Goal: Information Seeking & Learning: Check status

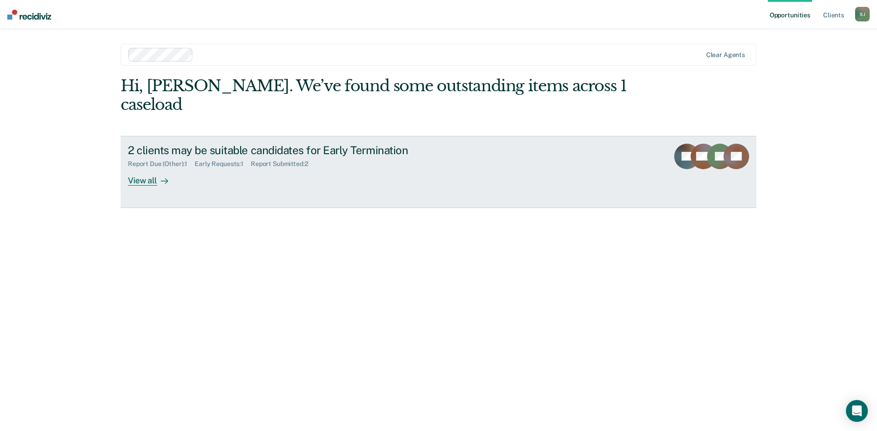
click at [151, 144] on div "2 clients may be suitable candidates for Early Termination" at bounding box center [288, 150] width 321 height 13
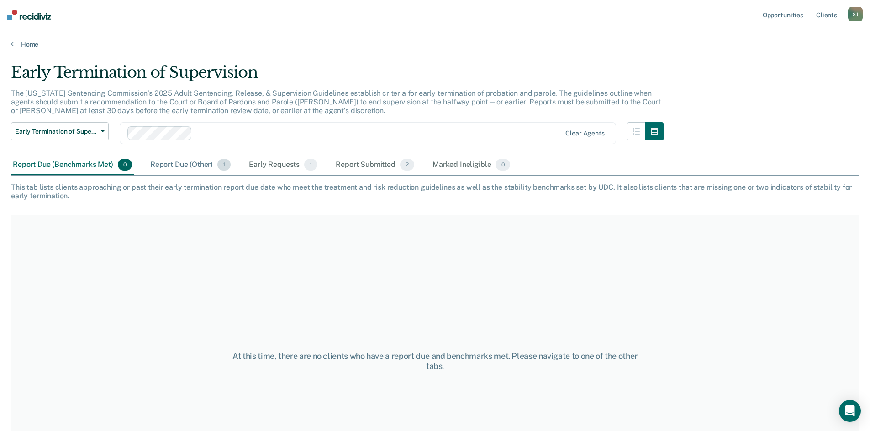
click at [176, 167] on div "Report Due (Other) 1" at bounding box center [190, 165] width 84 height 20
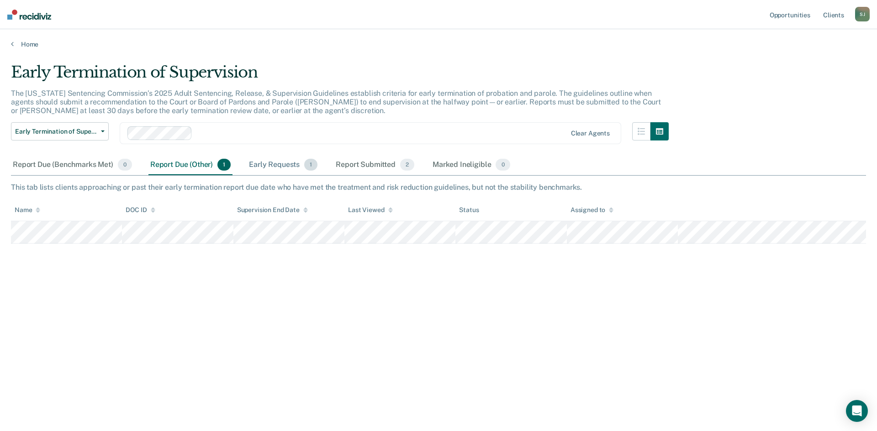
click at [284, 169] on div "Early Requests 1" at bounding box center [283, 165] width 72 height 20
click at [372, 166] on div "Report Submitted 2" at bounding box center [375, 165] width 82 height 20
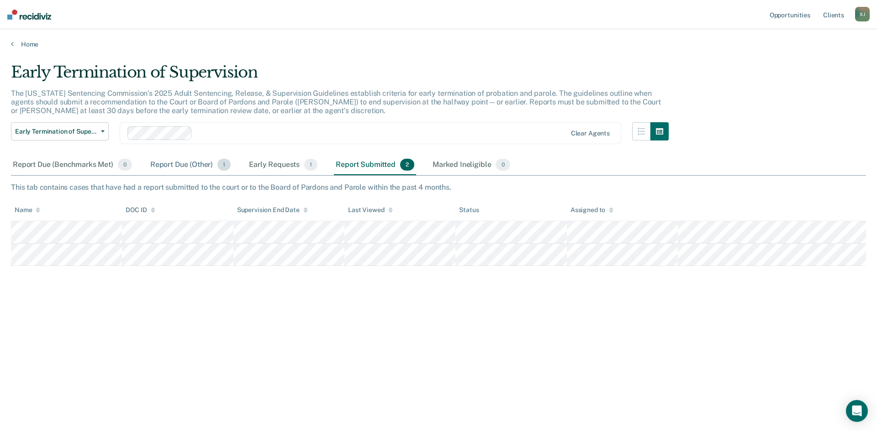
click at [186, 168] on div "Report Due (Other) 1" at bounding box center [190, 165] width 84 height 20
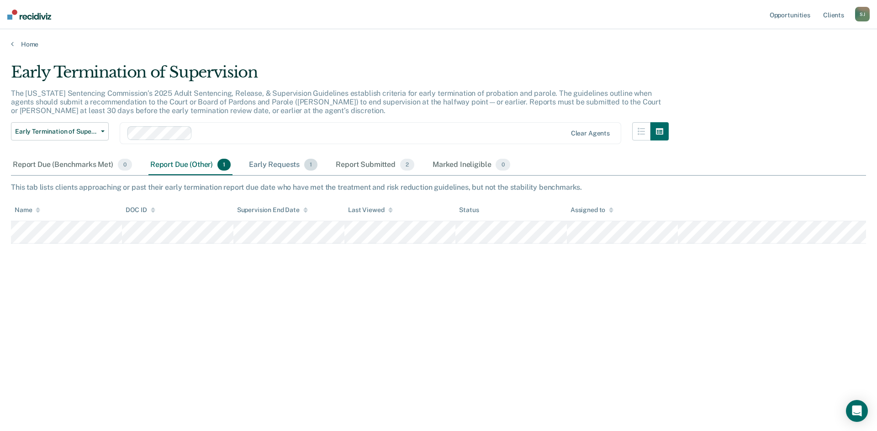
click at [271, 166] on div "Early Requests 1" at bounding box center [283, 165] width 72 height 20
click at [195, 163] on div "Report Due (Other) 1" at bounding box center [190, 165] width 84 height 20
